Goal: Check status

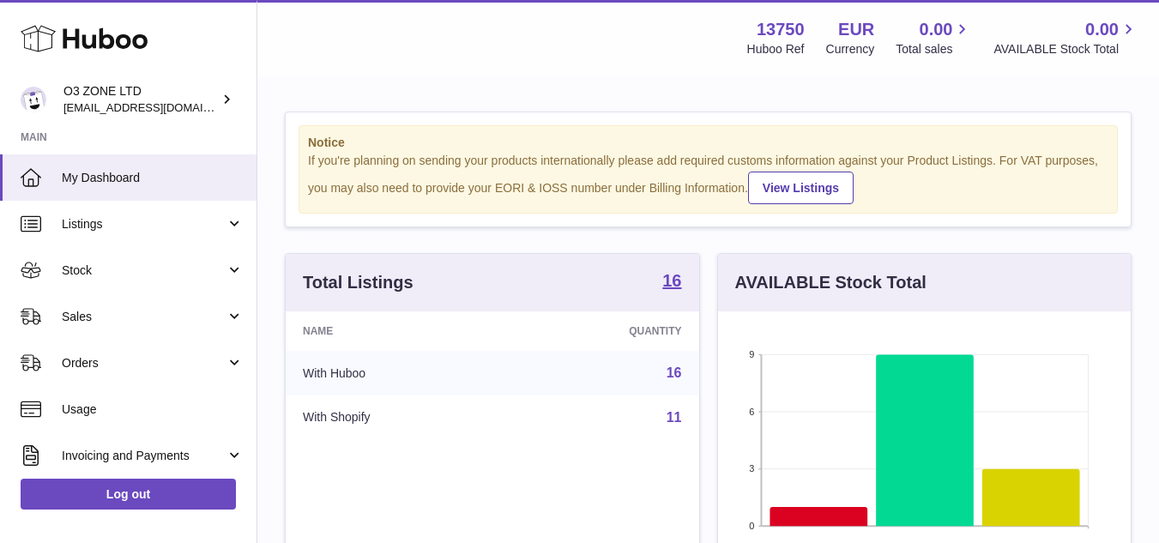
scroll to position [268, 413]
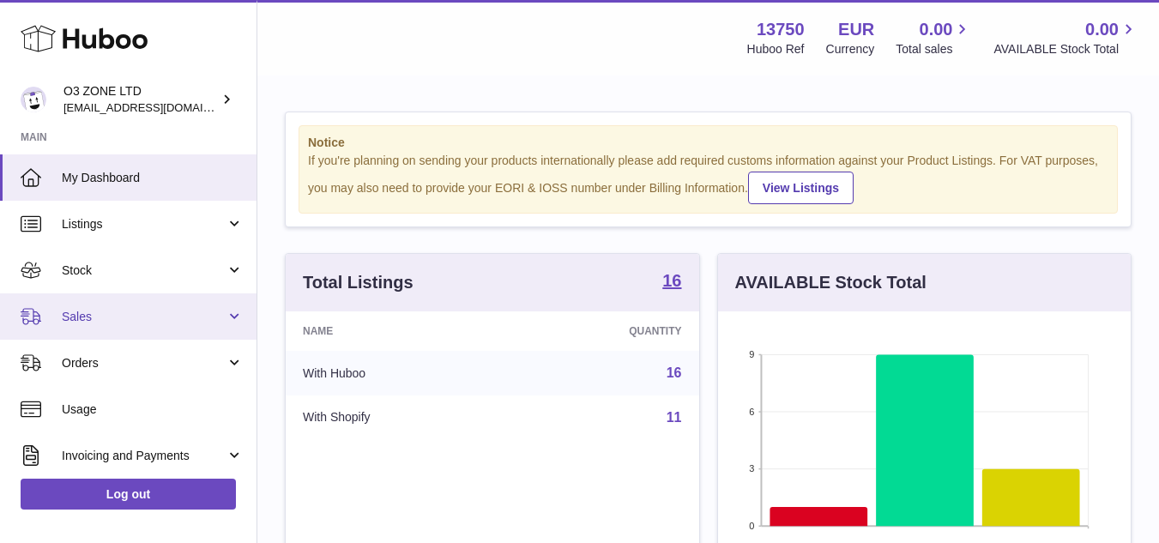
click at [80, 309] on span "Sales" at bounding box center [144, 317] width 164 height 16
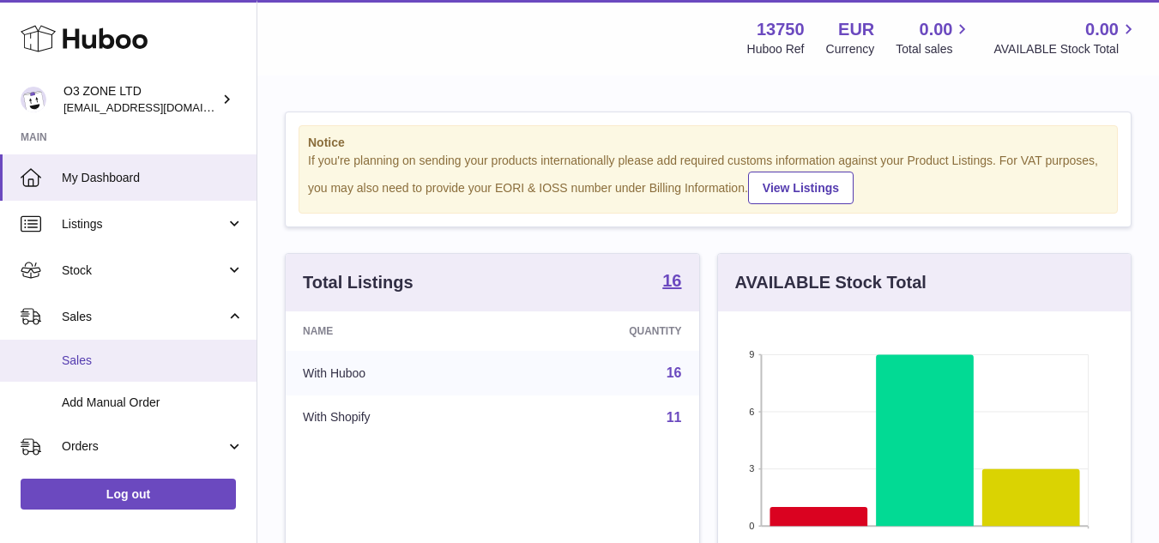
click at [88, 359] on span "Sales" at bounding box center [153, 361] width 182 height 16
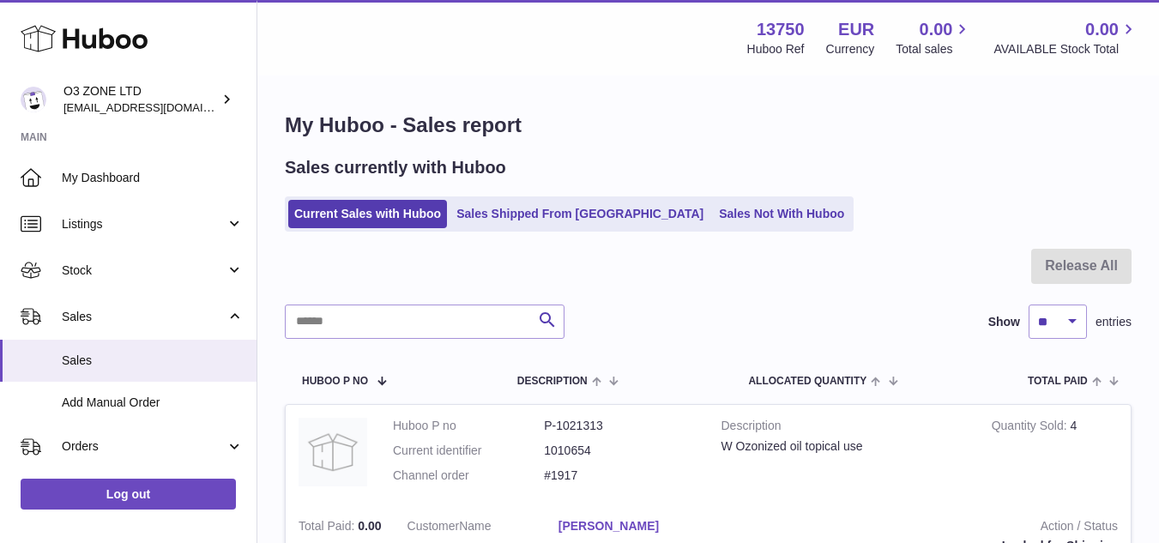
click at [518, 218] on link "Sales Shipped From [GEOGRAPHIC_DATA]" at bounding box center [579, 214] width 259 height 28
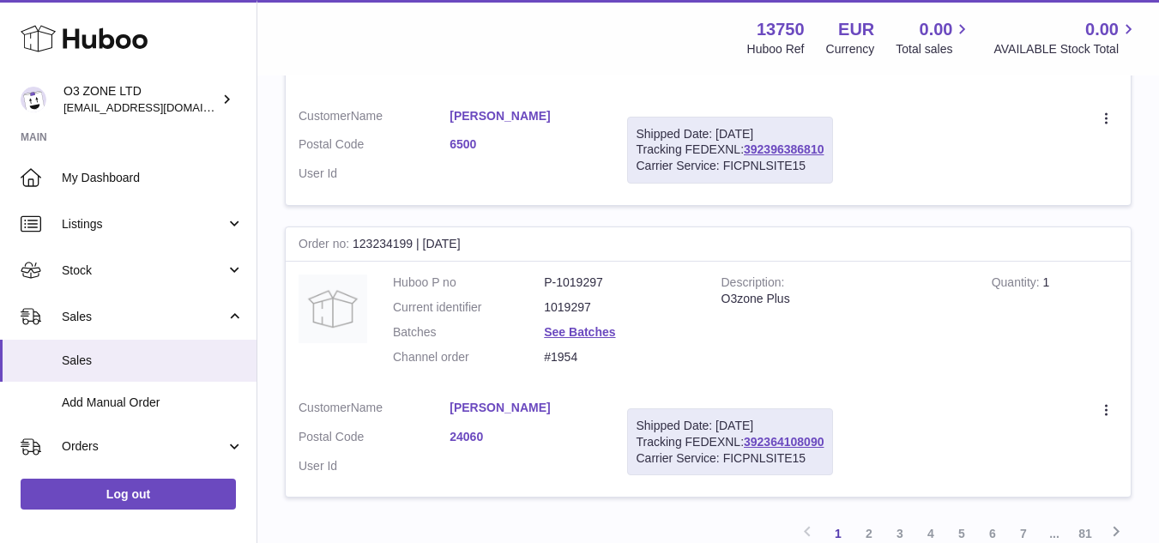
scroll to position [2831, 0]
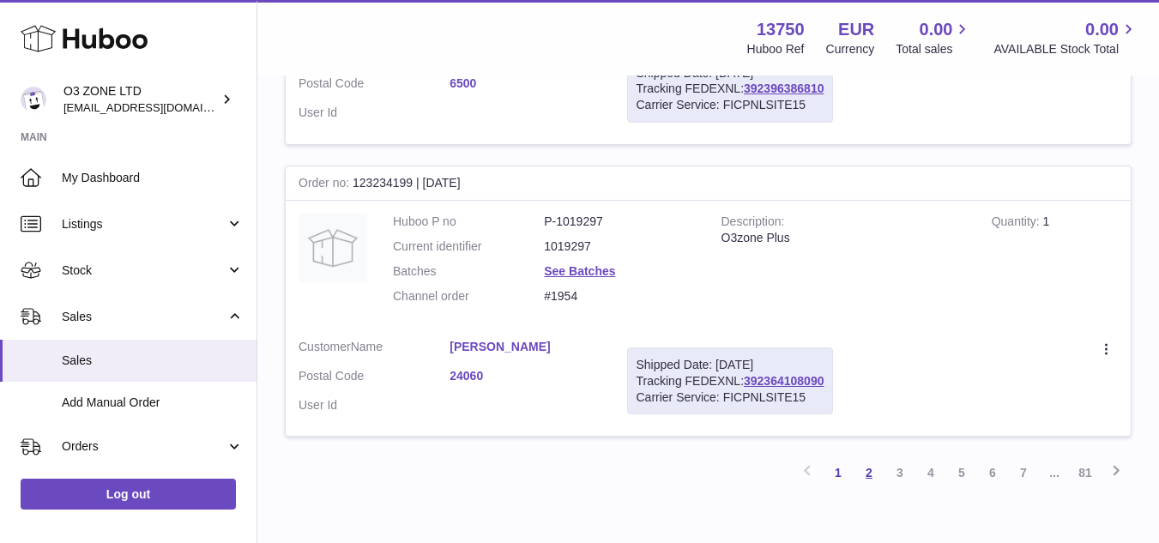
click at [866, 464] on link "2" at bounding box center [868, 472] width 31 height 31
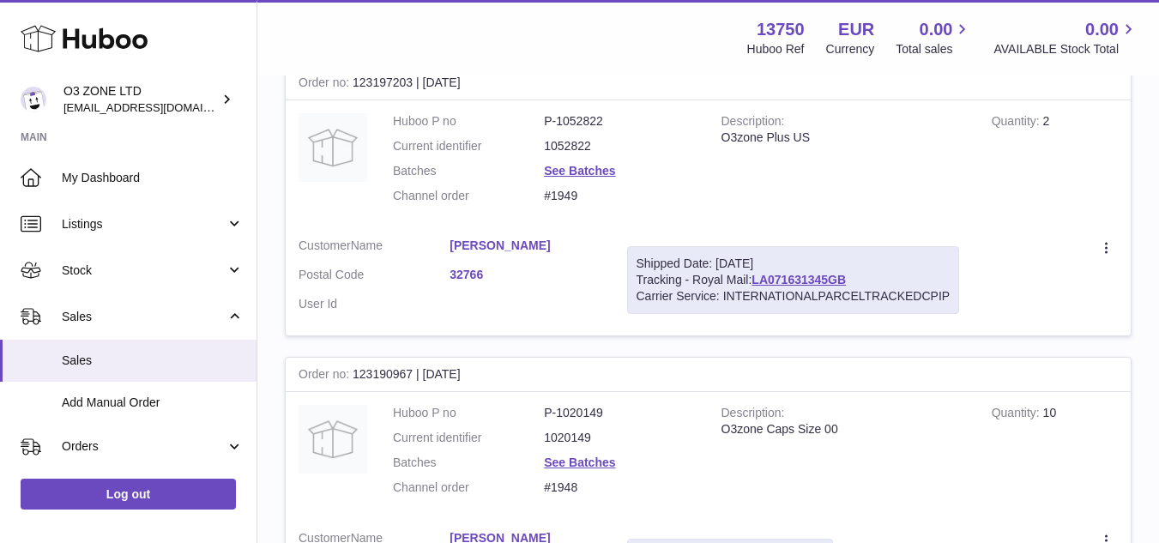
scroll to position [1192, 0]
click at [825, 277] on link "LA071631345GB" at bounding box center [798, 278] width 94 height 14
drag, startPoint x: 358, startPoint y: 83, endPoint x: 411, endPoint y: 87, distance: 53.3
click at [411, 87] on div "Order no 123197203 | [DATE]" at bounding box center [708, 81] width 845 height 34
copy div "123197203"
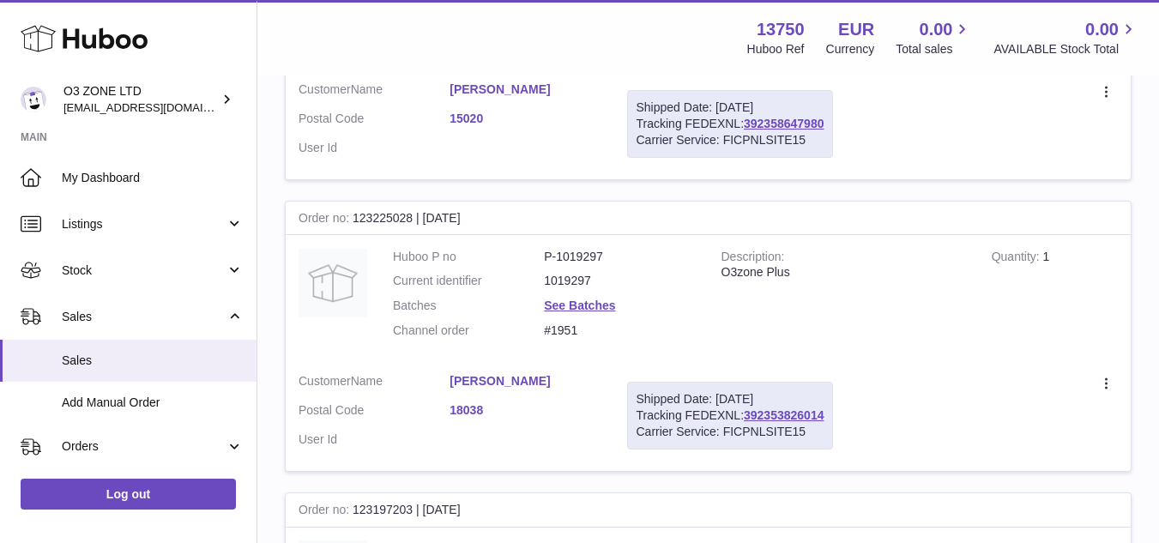
scroll to position [849, 0]
